Goal: Transaction & Acquisition: Download file/media

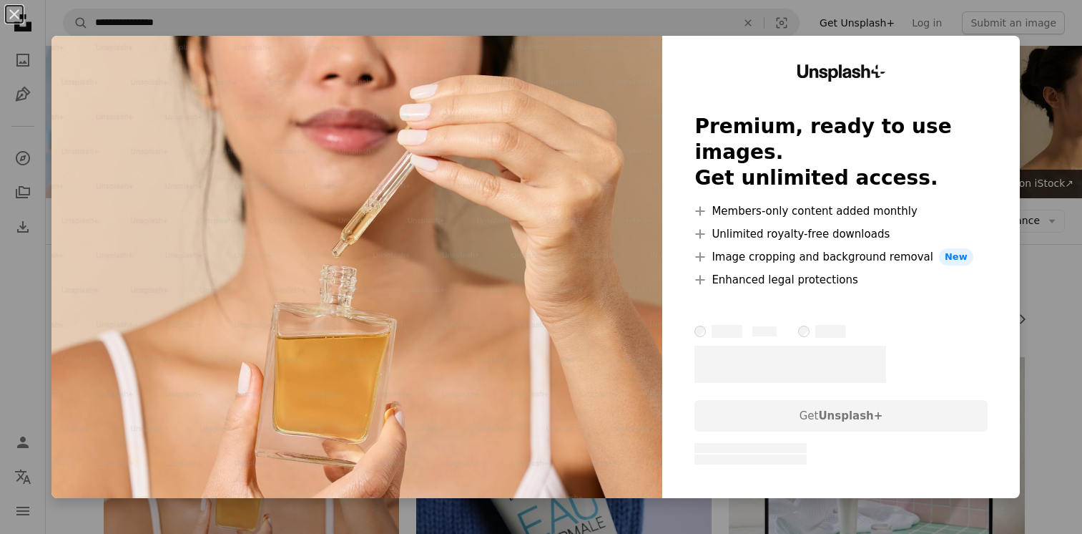
scroll to position [284, 0]
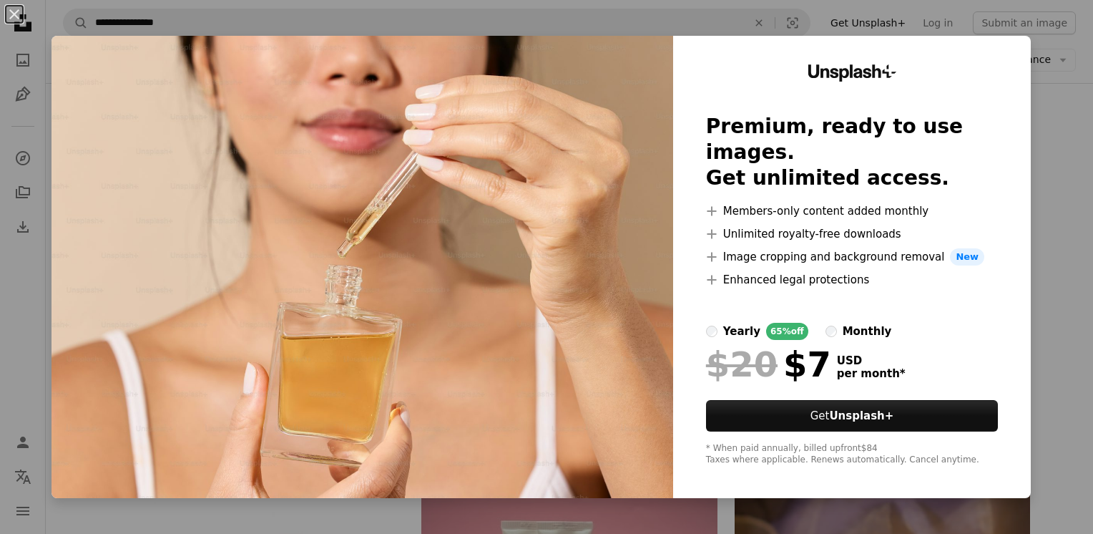
click at [1069, 122] on div "An X shape Unsplash+ Premium, ready to use images. Get unlimited access. A plus…" at bounding box center [546, 267] width 1093 height 534
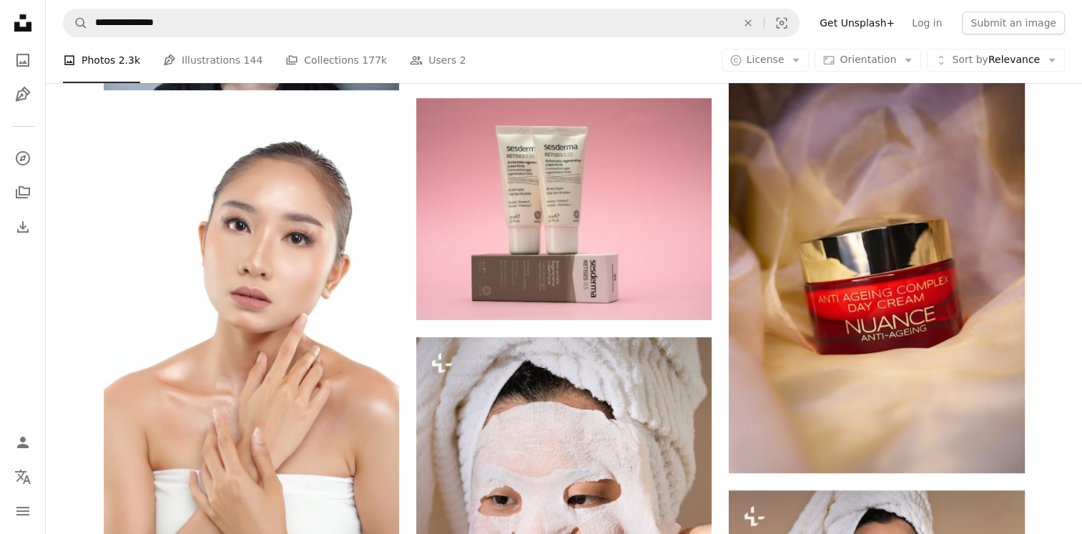
scroll to position [717, 0]
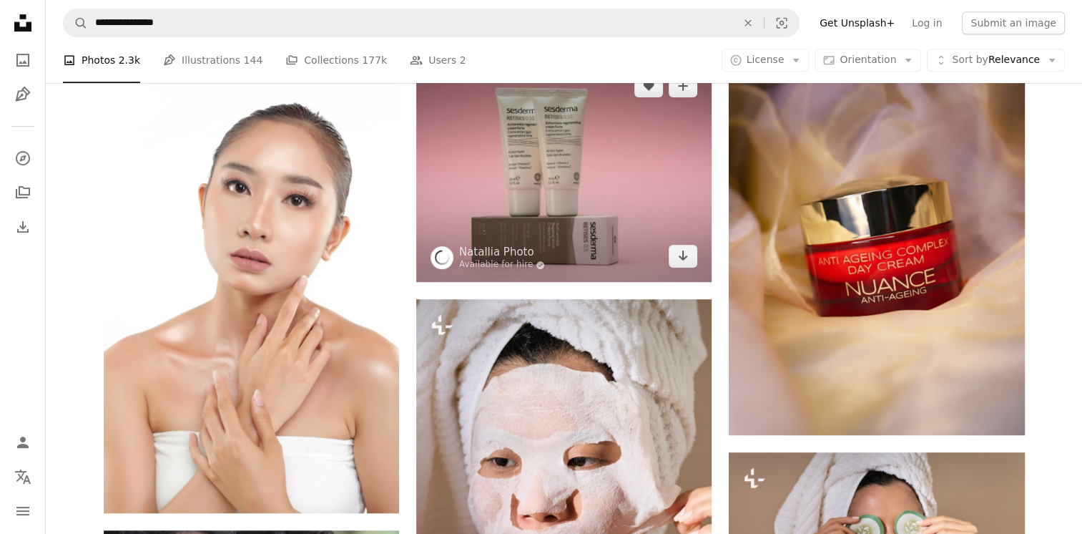
click at [626, 210] on img at bounding box center [563, 171] width 295 height 222
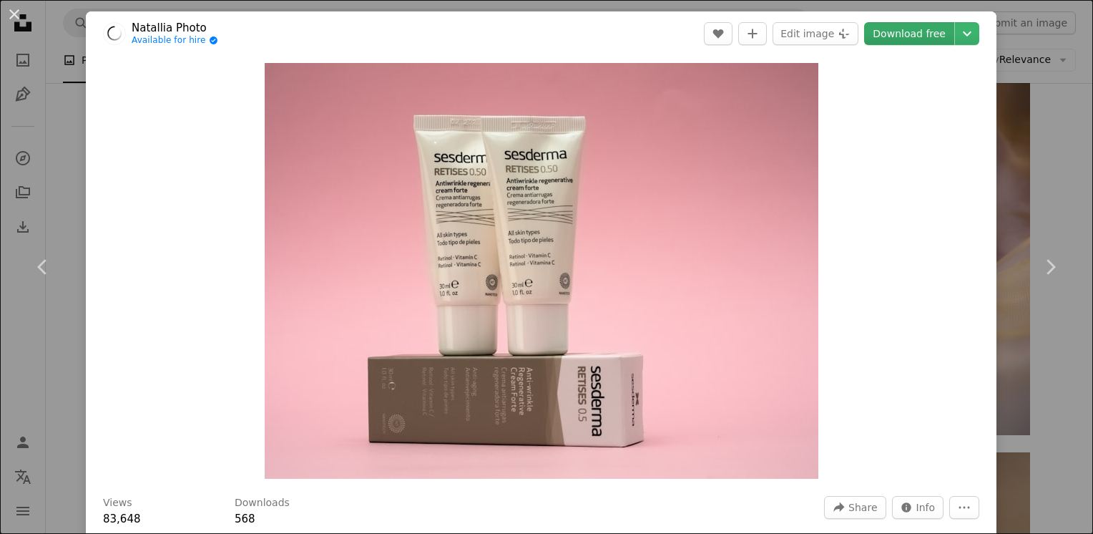
click at [911, 39] on link "Download free" at bounding box center [909, 33] width 90 height 23
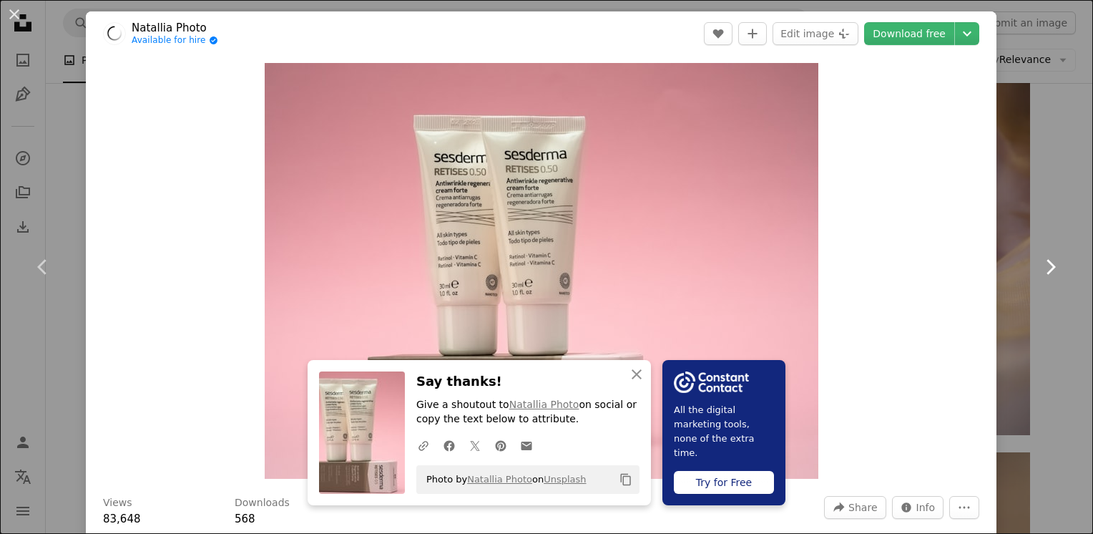
click at [1051, 275] on link "Chevron right" at bounding box center [1050, 266] width 86 height 137
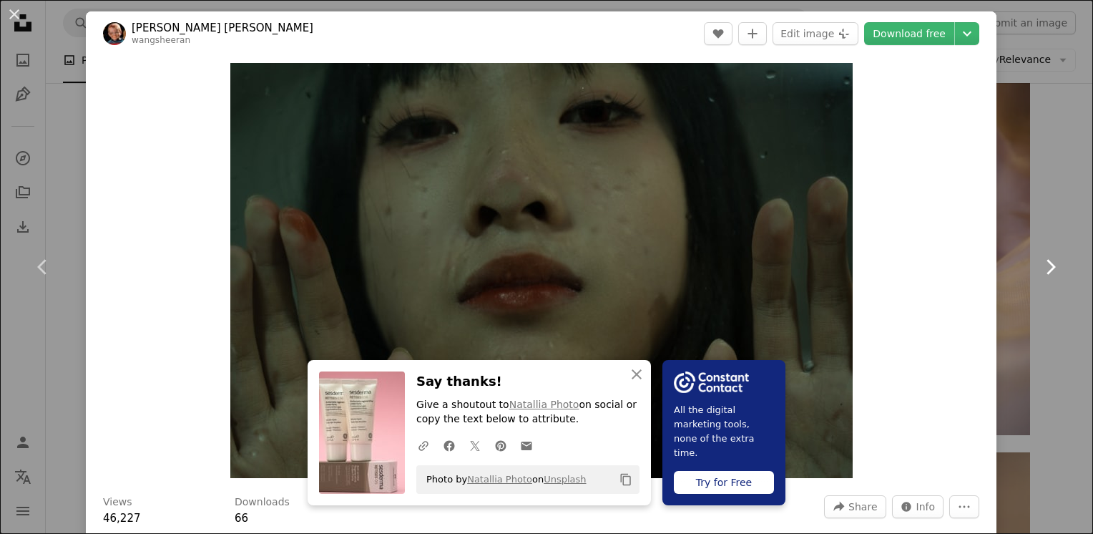
click at [1051, 275] on link "Chevron right" at bounding box center [1050, 266] width 86 height 137
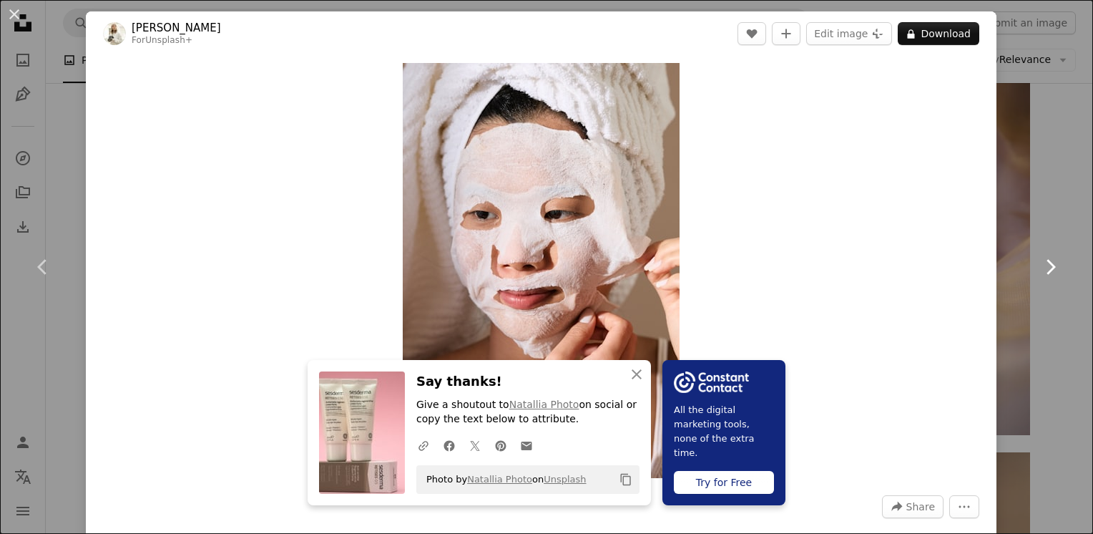
click at [1051, 275] on link "Chevron right" at bounding box center [1050, 266] width 86 height 137
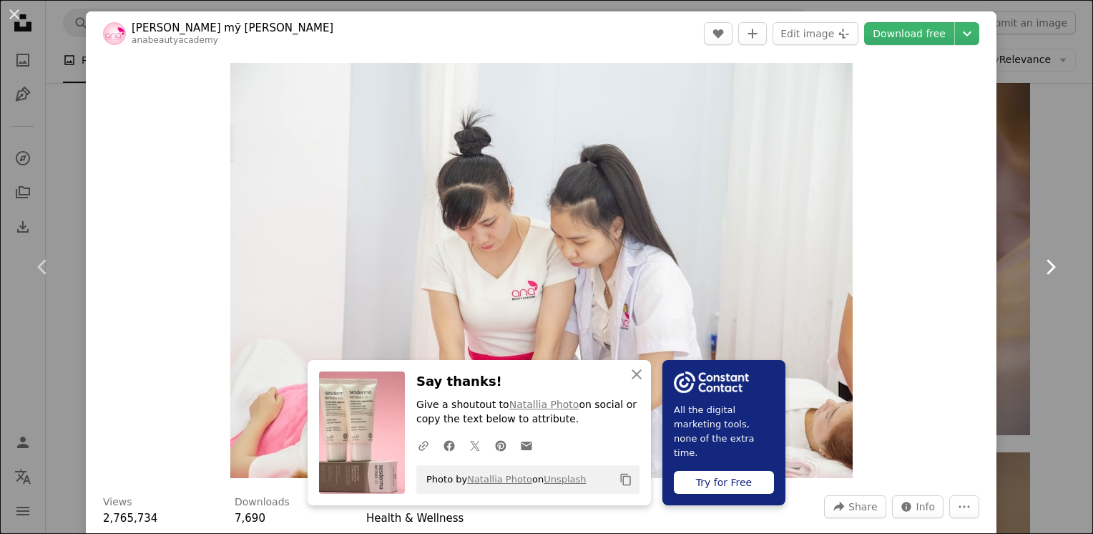
click at [1051, 275] on link "Chevron right" at bounding box center [1050, 266] width 86 height 137
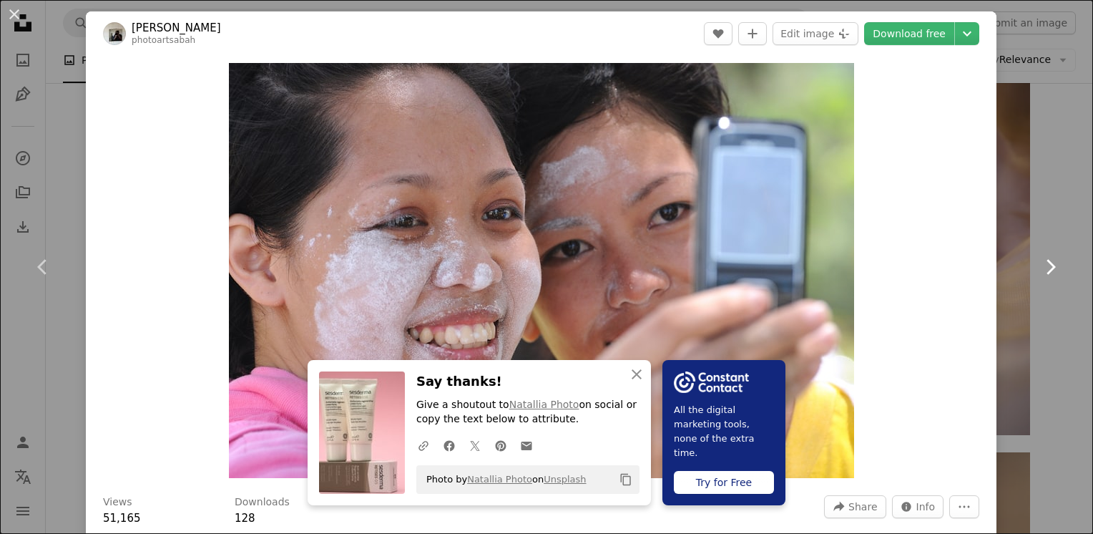
click at [1051, 275] on link "Chevron right" at bounding box center [1050, 266] width 86 height 137
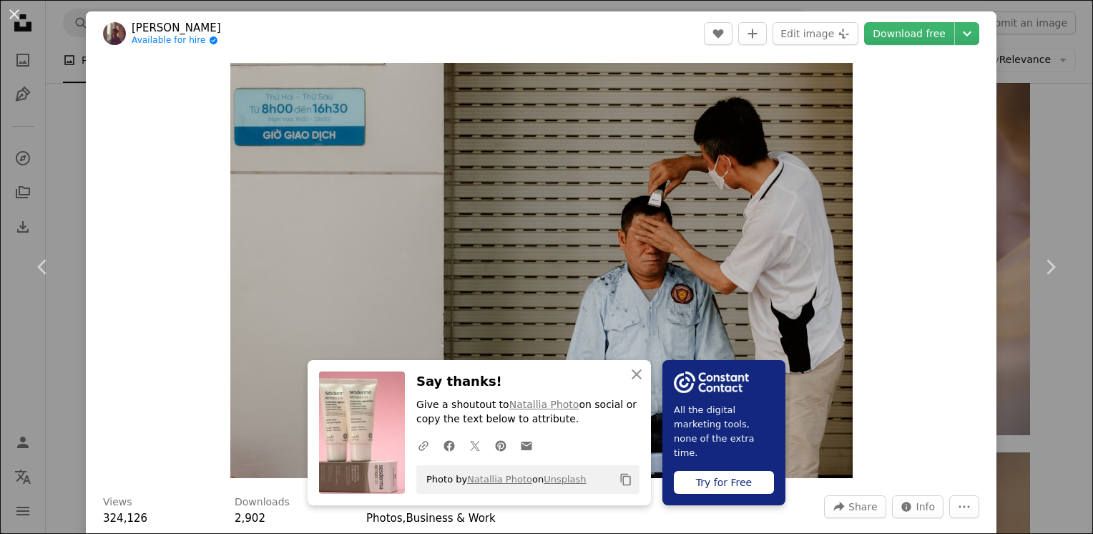
click at [1064, 57] on div "An X shape Chevron left Chevron right An X shape Close Say thanks! Give a shout…" at bounding box center [546, 267] width 1093 height 534
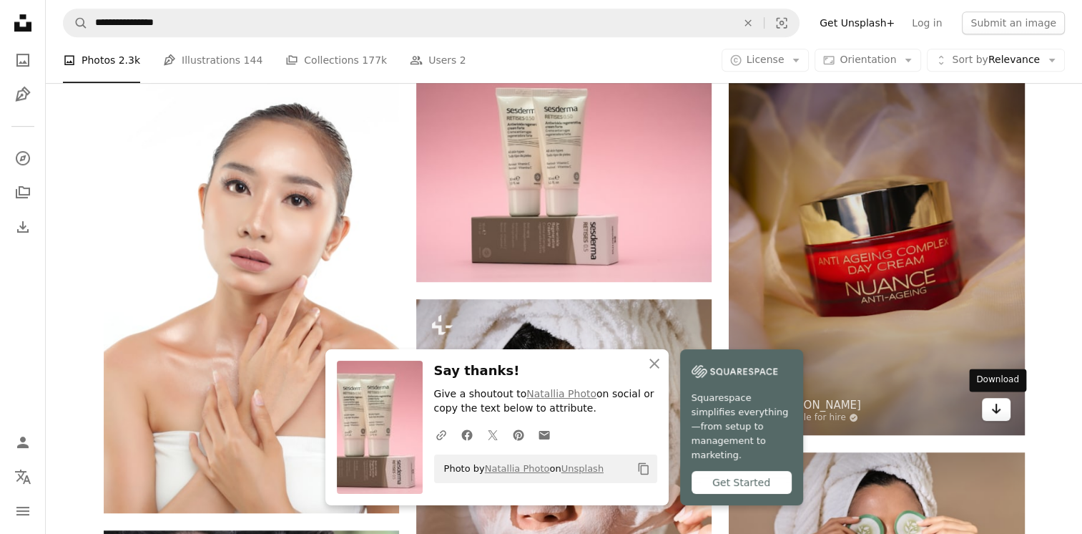
click at [999, 411] on icon "Arrow pointing down" at bounding box center [996, 408] width 11 height 17
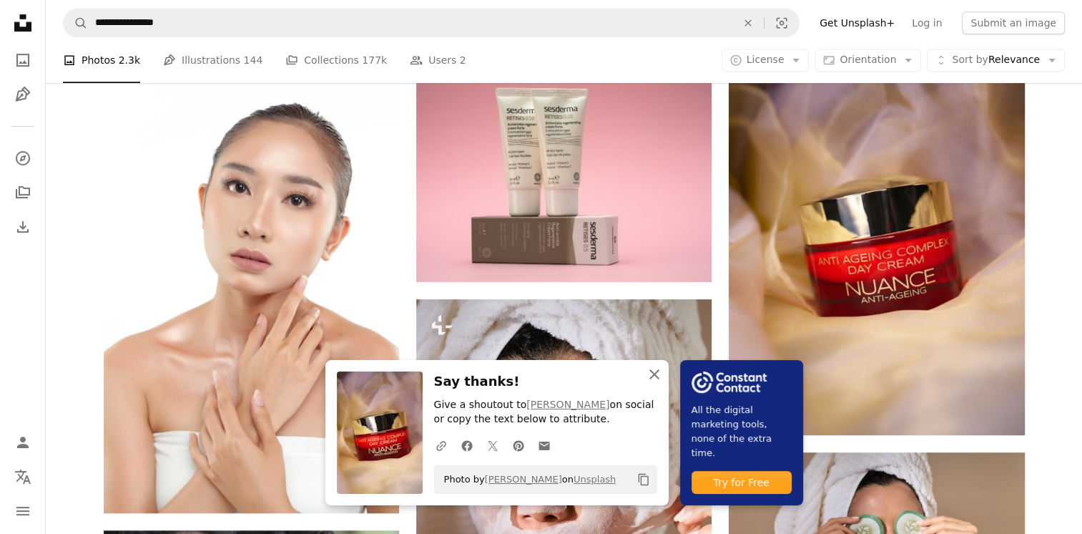
click at [652, 370] on icon "An X shape" at bounding box center [654, 374] width 17 height 17
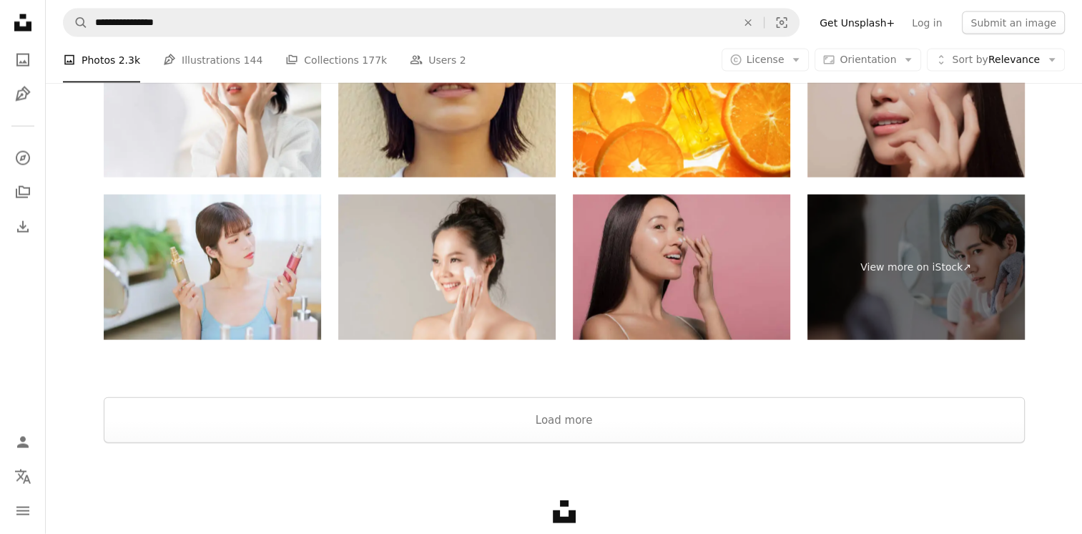
scroll to position [3054, 0]
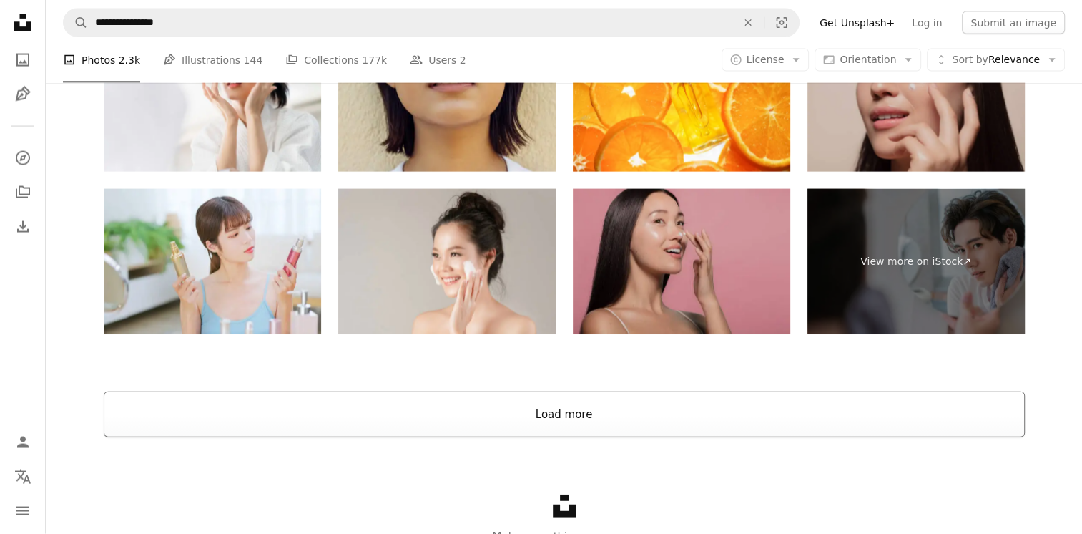
click at [810, 423] on button "Load more" at bounding box center [564, 414] width 921 height 46
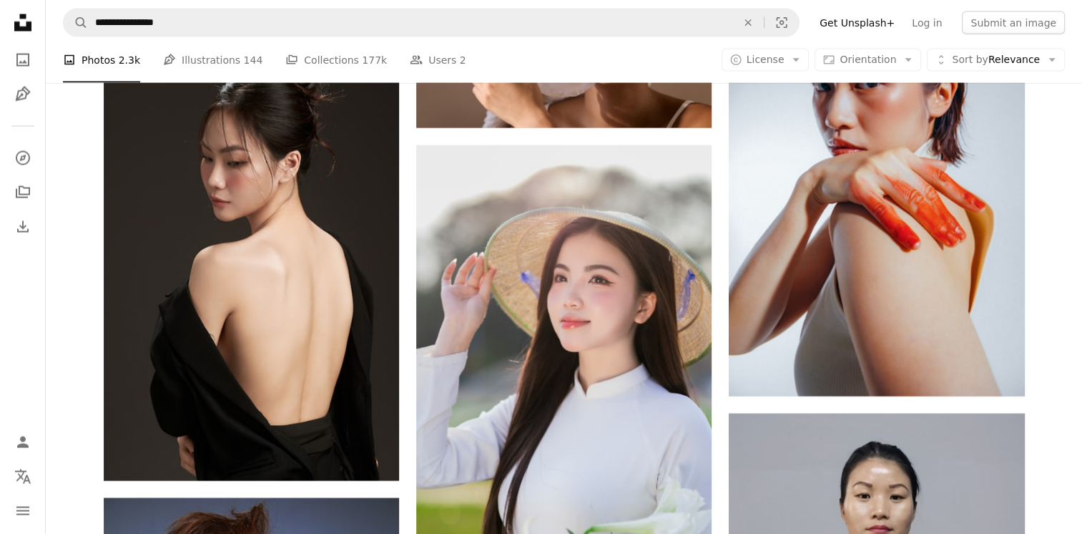
scroll to position [3018, 0]
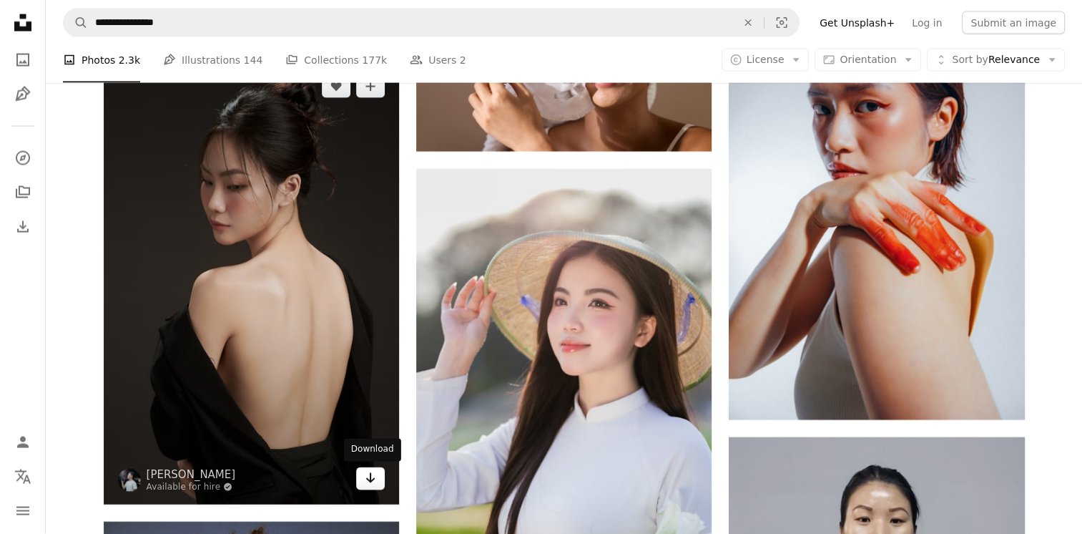
click at [381, 482] on link "Arrow pointing down" at bounding box center [370, 478] width 29 height 23
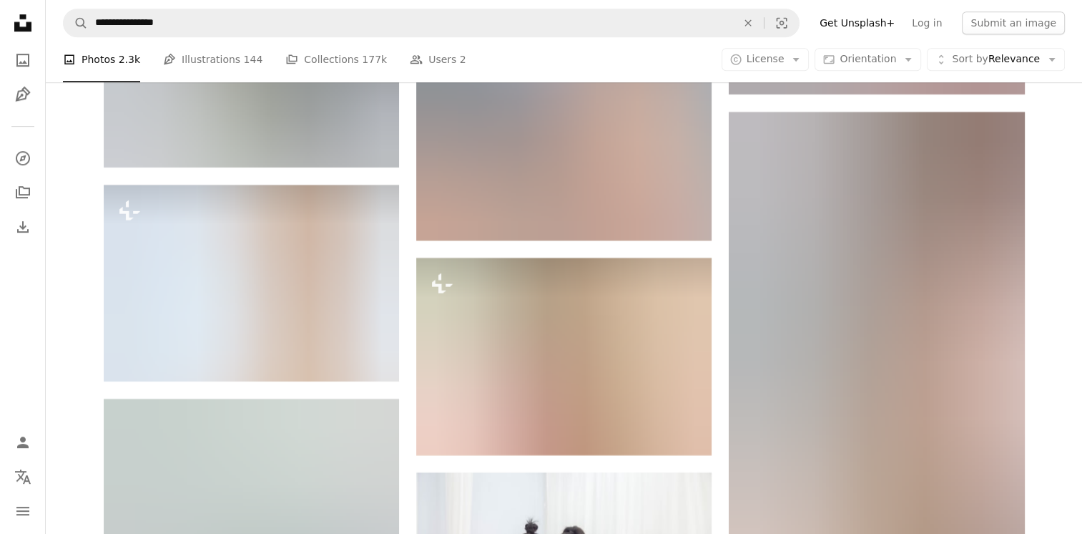
scroll to position [6459, 0]
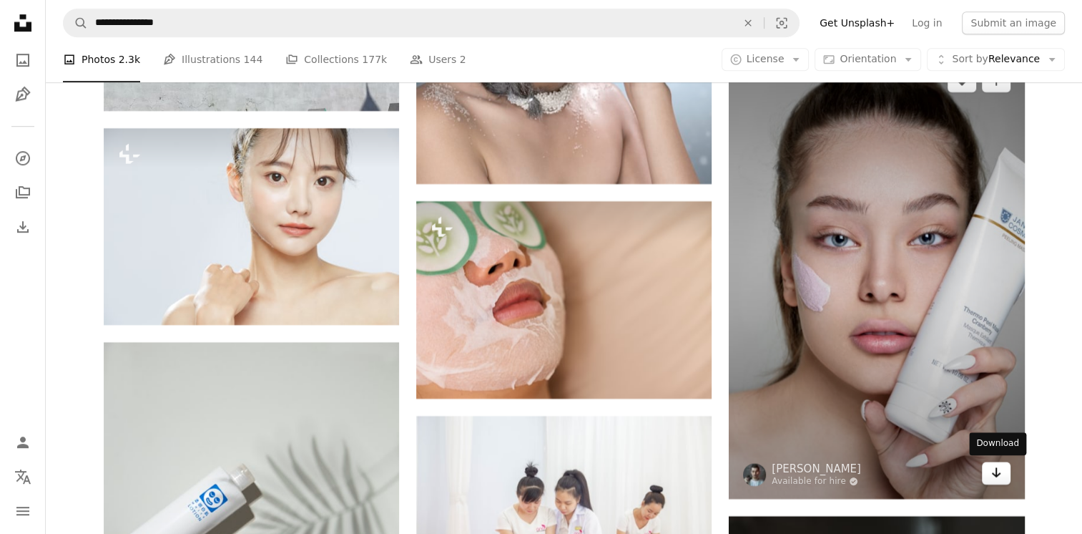
click at [996, 474] on icon "Download" at bounding box center [995, 472] width 9 height 10
